Goal: Transaction & Acquisition: Purchase product/service

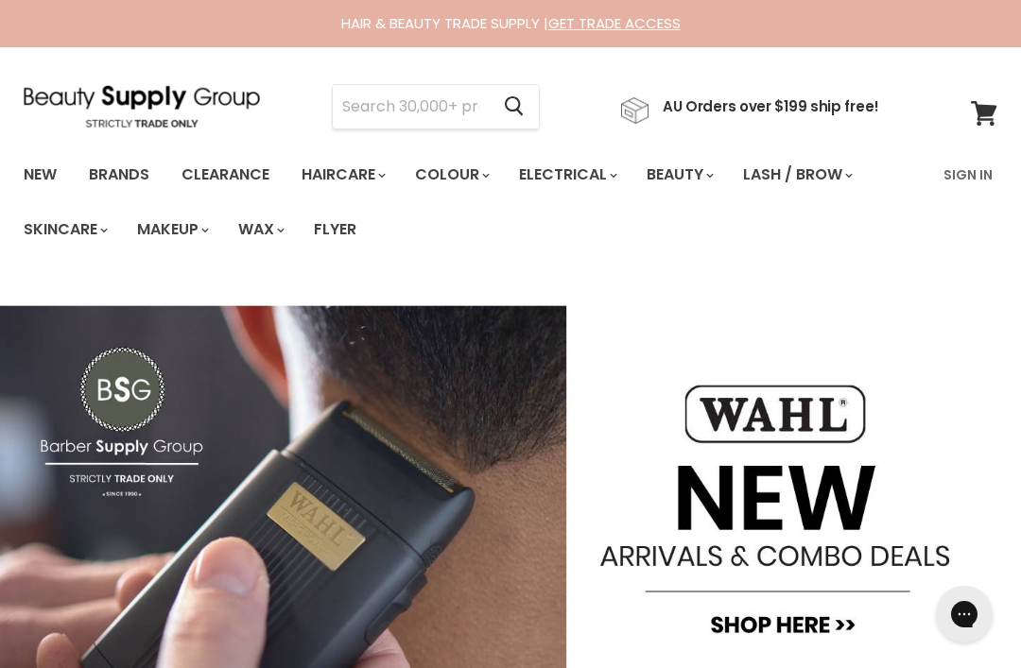
click at [437, 107] on input "Search" at bounding box center [411, 106] width 156 height 43
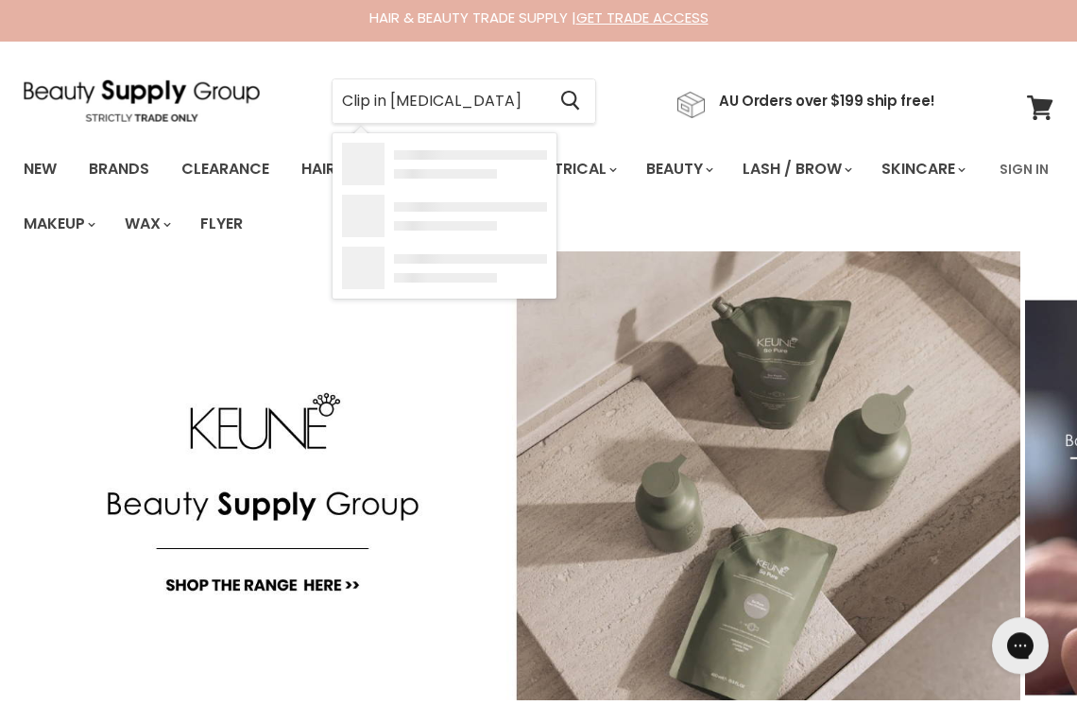
type input "Clip in [MEDICAL_DATA]"
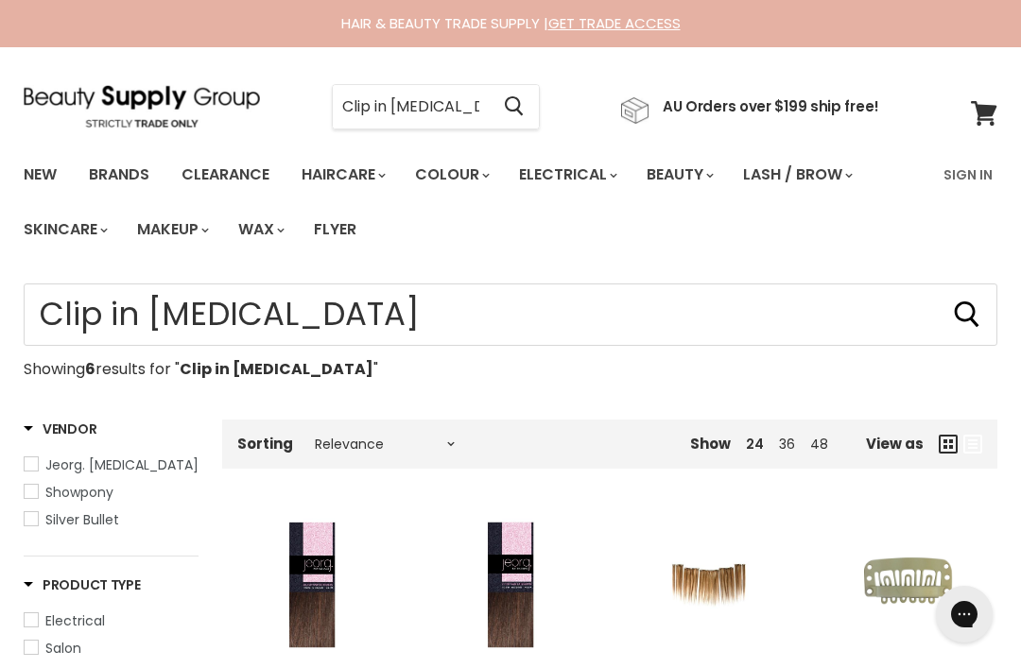
click at [954, 175] on link "Sign In" at bounding box center [968, 175] width 72 height 40
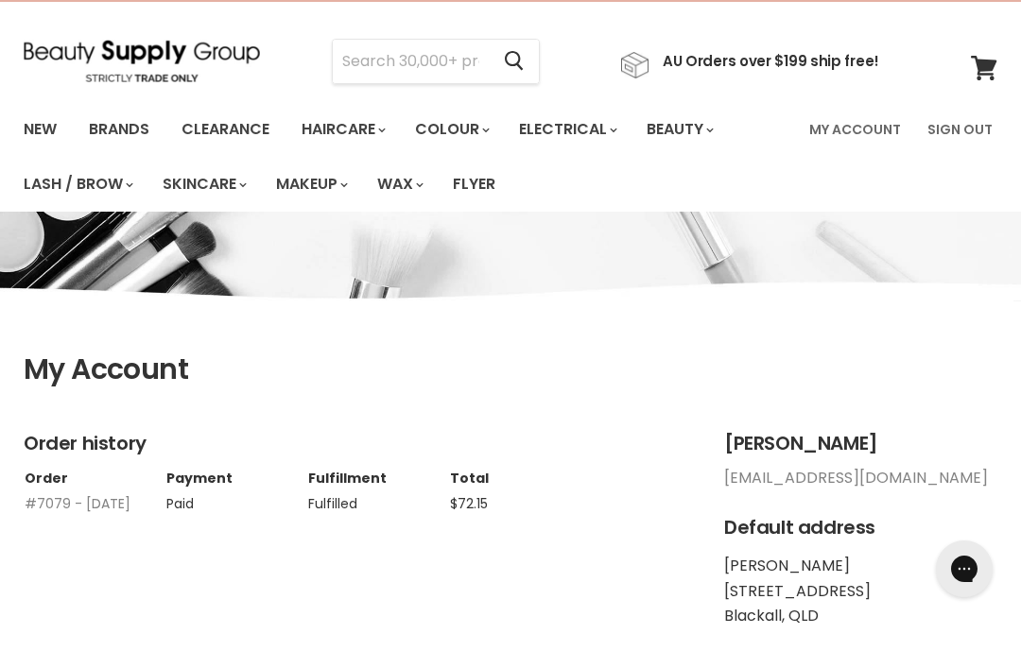
scroll to position [46, 0]
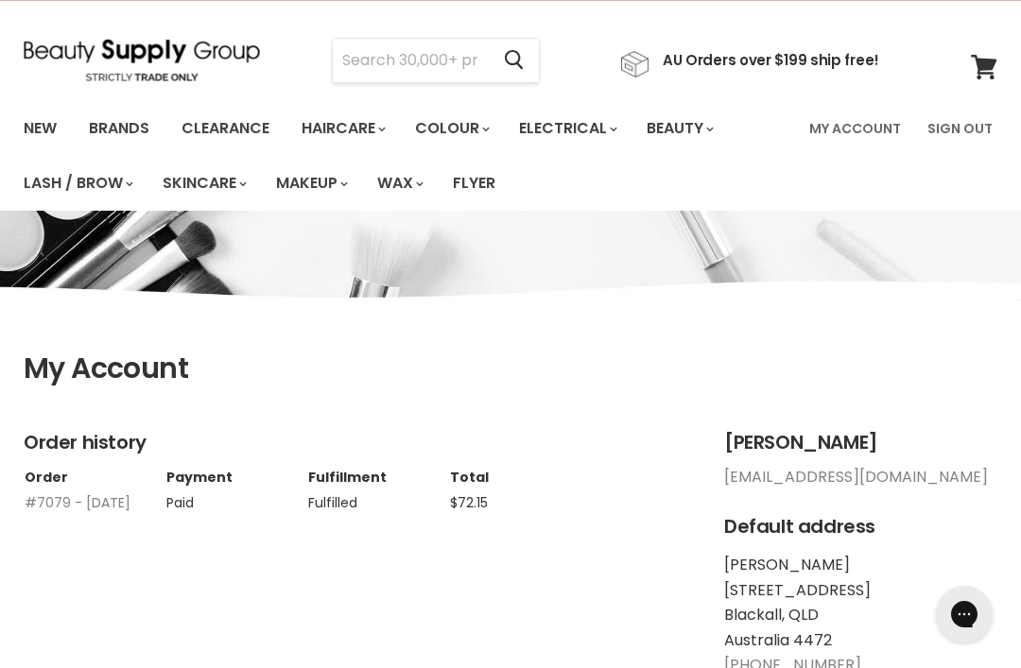
click at [453, 44] on input "Search" at bounding box center [411, 60] width 156 height 43
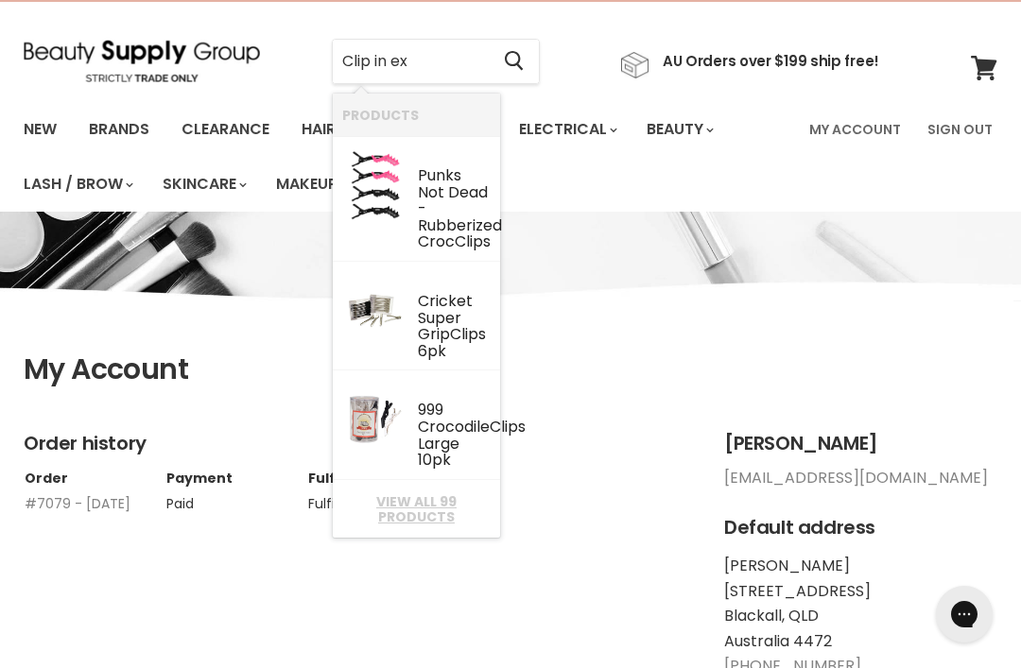
scroll to position [64, 0]
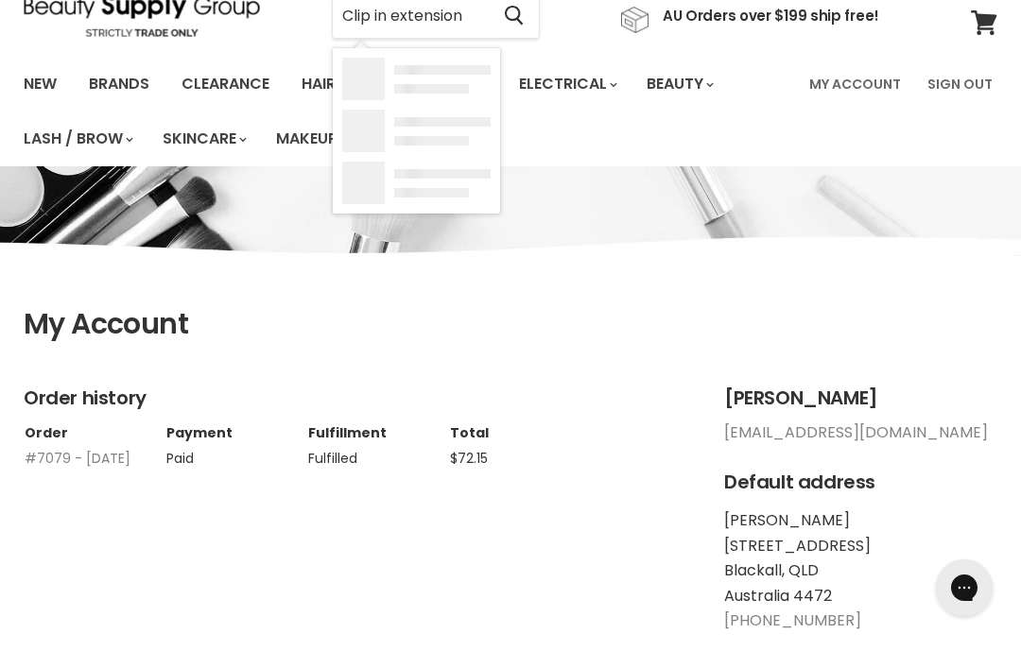
type input "Clip in extensions"
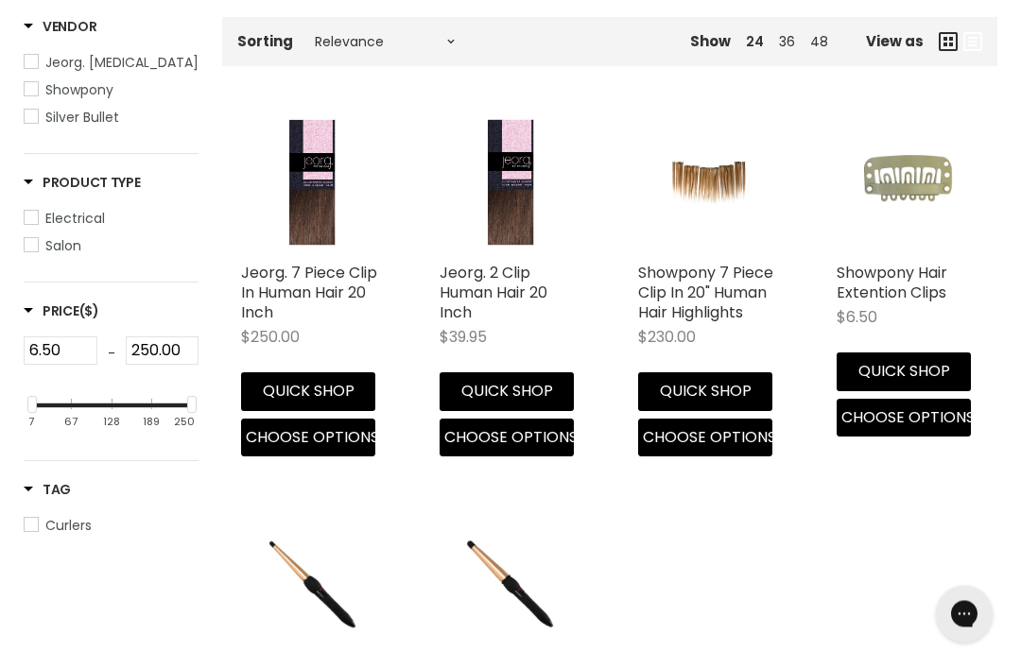
scroll to position [410, 0]
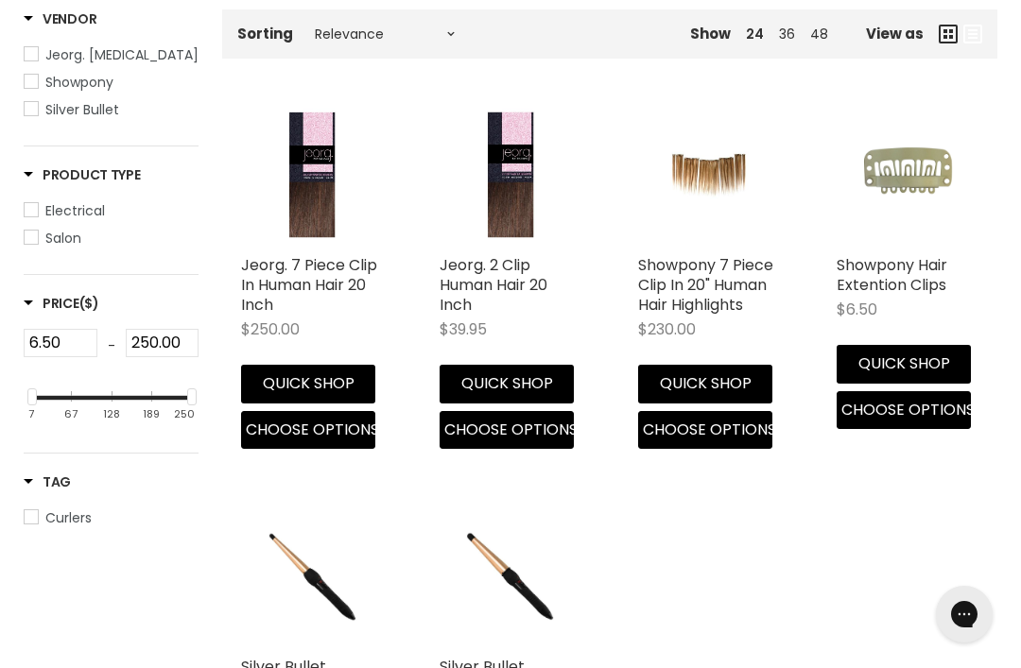
click at [748, 283] on link "Showpony 7 Piece Clip In 20" Human Hair Highlights" at bounding box center [705, 284] width 135 height 61
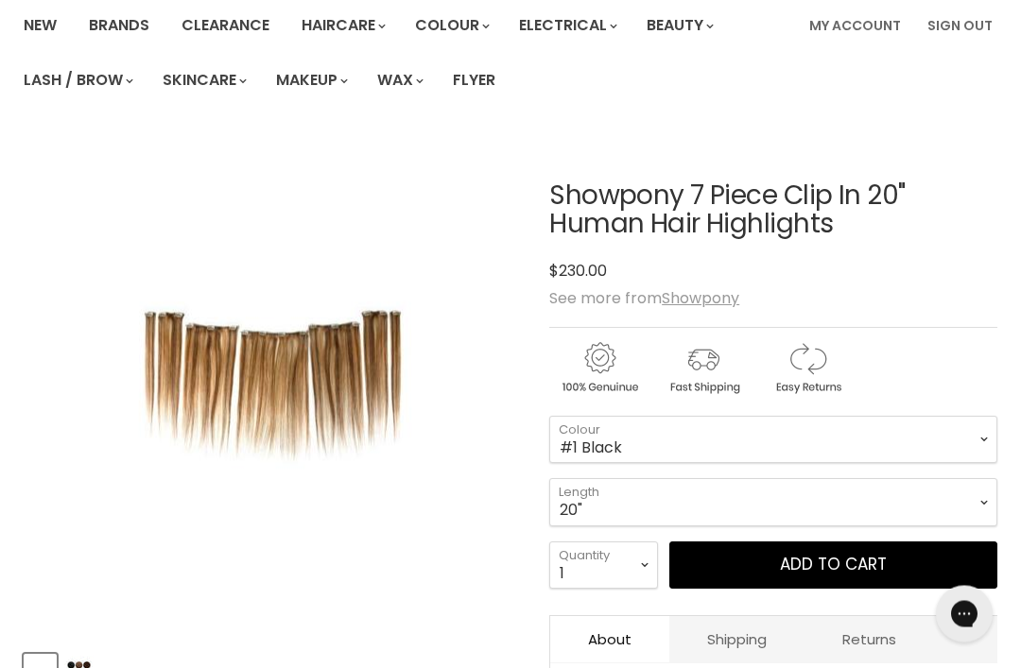
scroll to position [149, 0]
click at [83, 667] on img "Product thumbnails" at bounding box center [78, 678] width 29 height 44
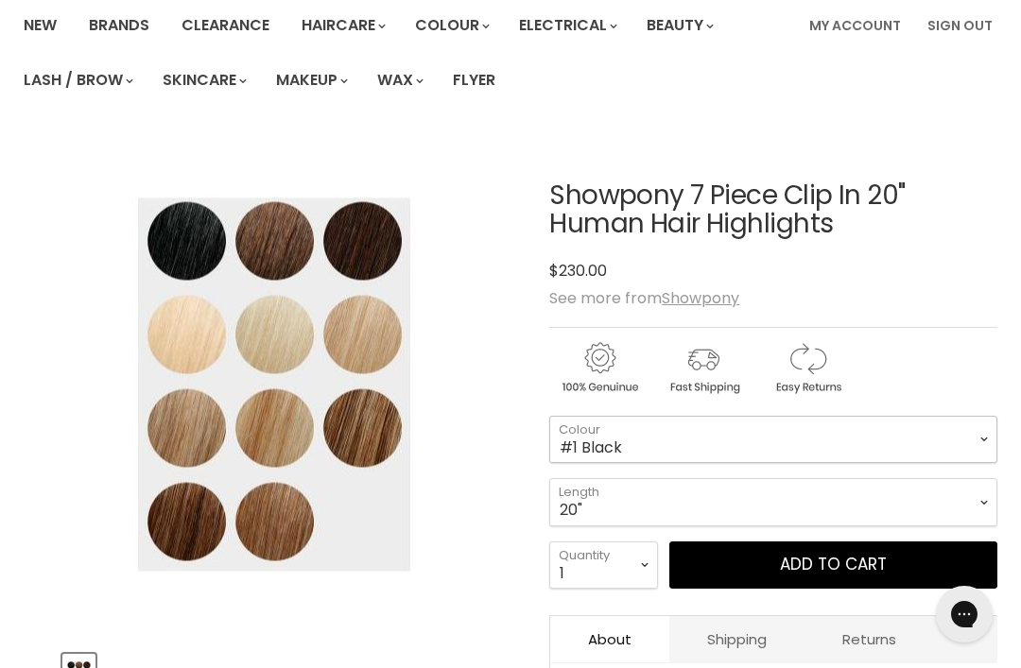
click at [891, 433] on select "#4/27 Light Chestnut #1 Black #10/22 Honey Ginger #4/8 Mid Brown #60 Pure Blond…" at bounding box center [773, 439] width 448 height 47
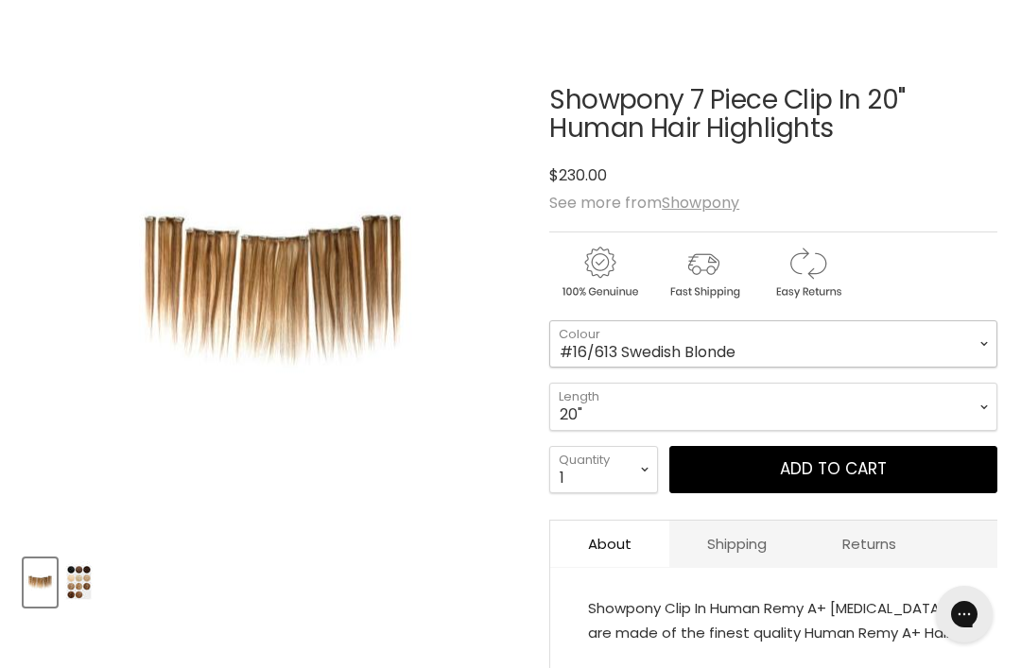
scroll to position [242, 0]
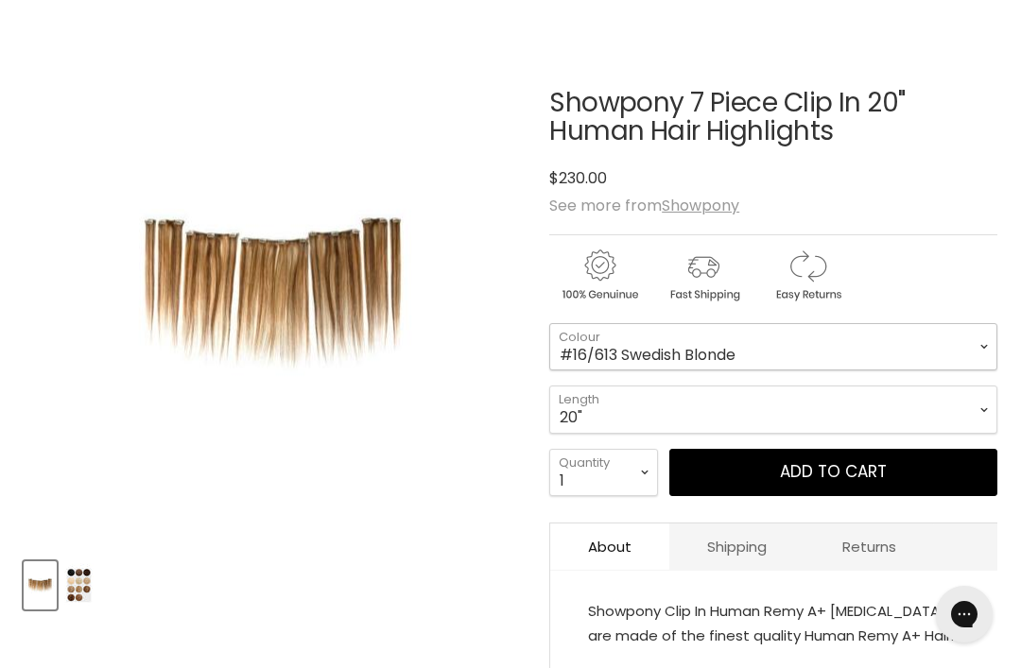
click at [801, 343] on select "#4/27 Light Chestnut #1 Black #10/22 Honey Ginger #4/8 Mid Brown #60 Pure Blond…" at bounding box center [773, 346] width 448 height 47
select select "#613 Platinum Blonde"
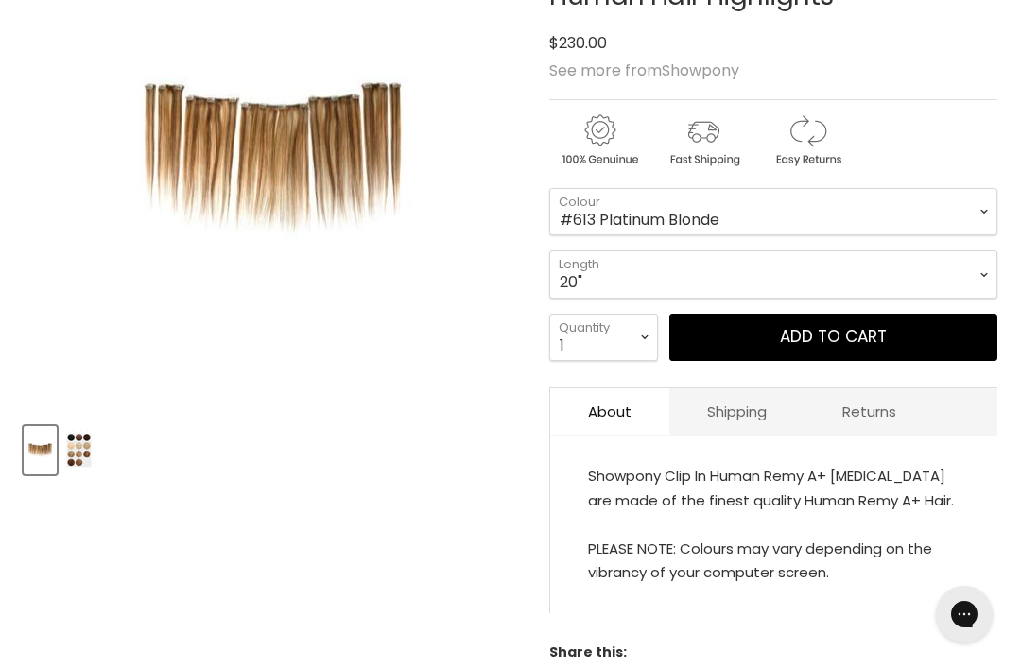
scroll to position [371, 0]
